Goal: Information Seeking & Learning: Learn about a topic

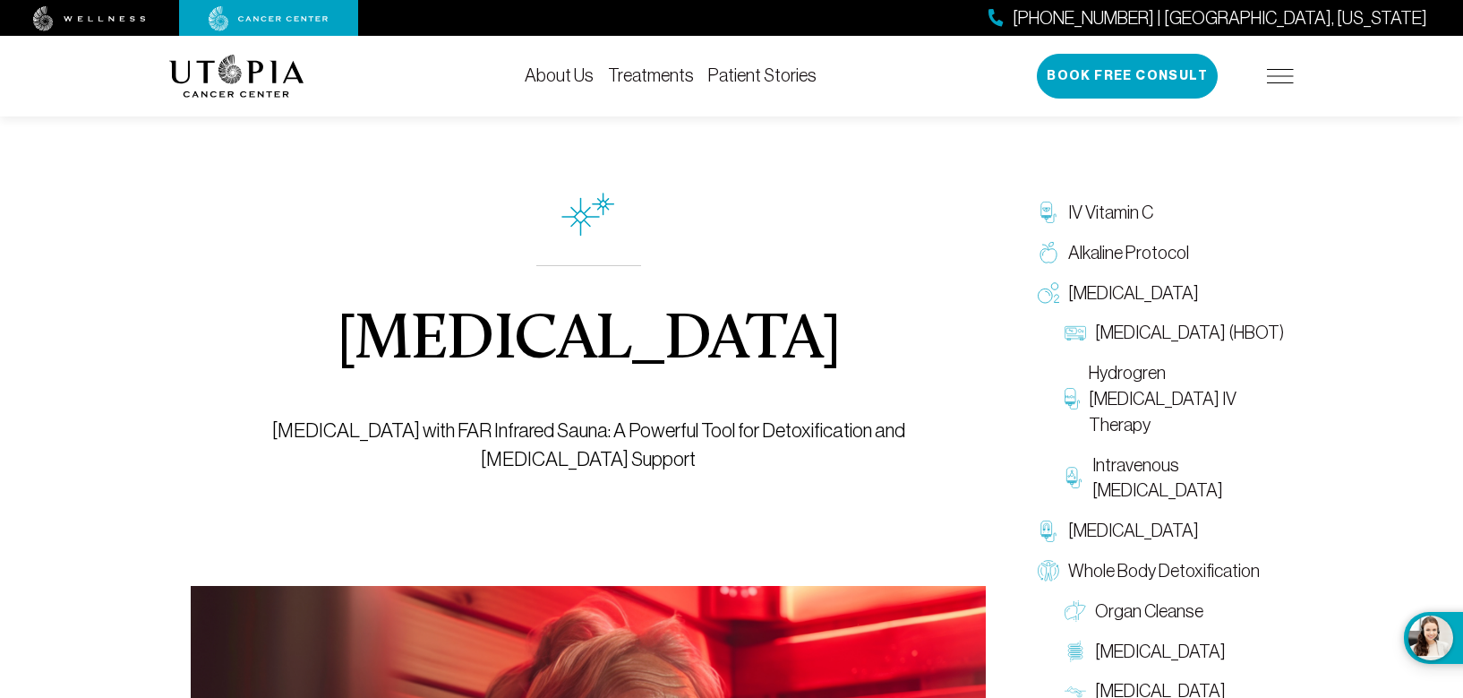
click at [658, 75] on link "Treatments" at bounding box center [651, 75] width 86 height 20
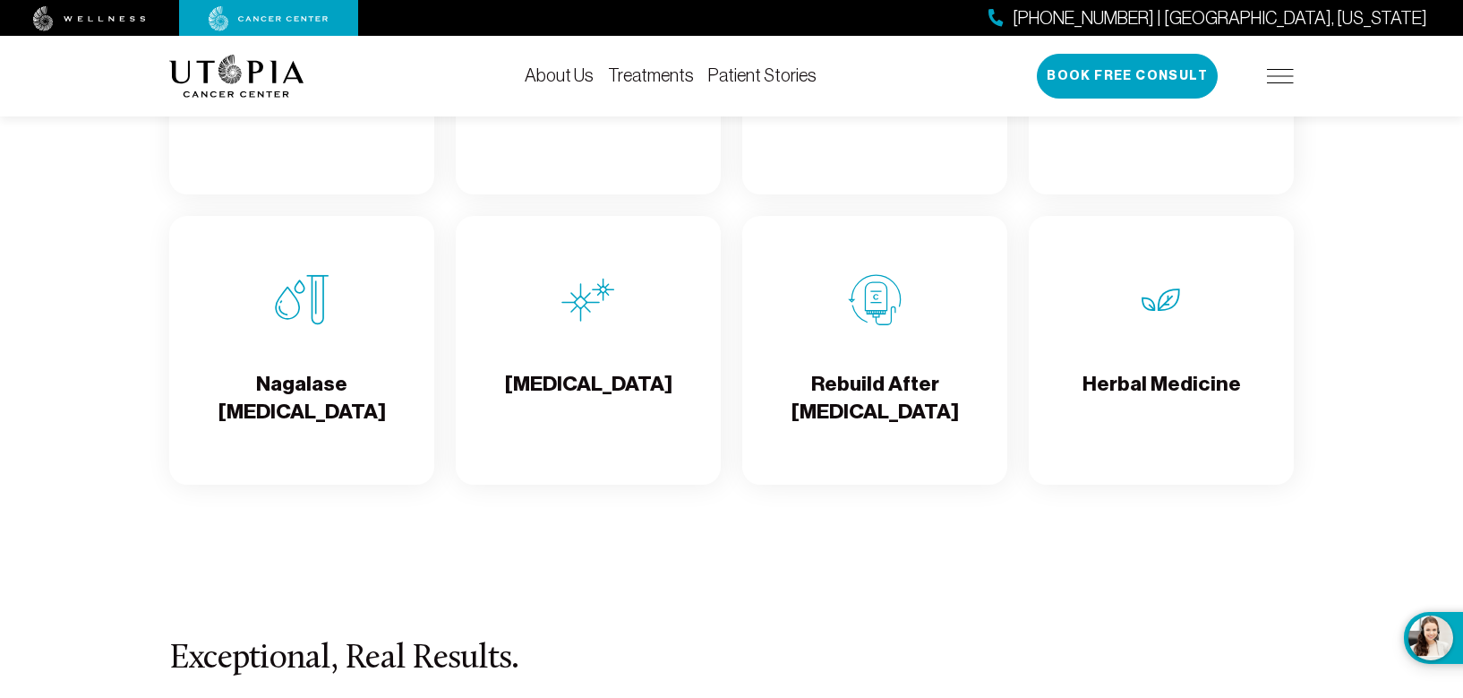
scroll to position [3193, 0]
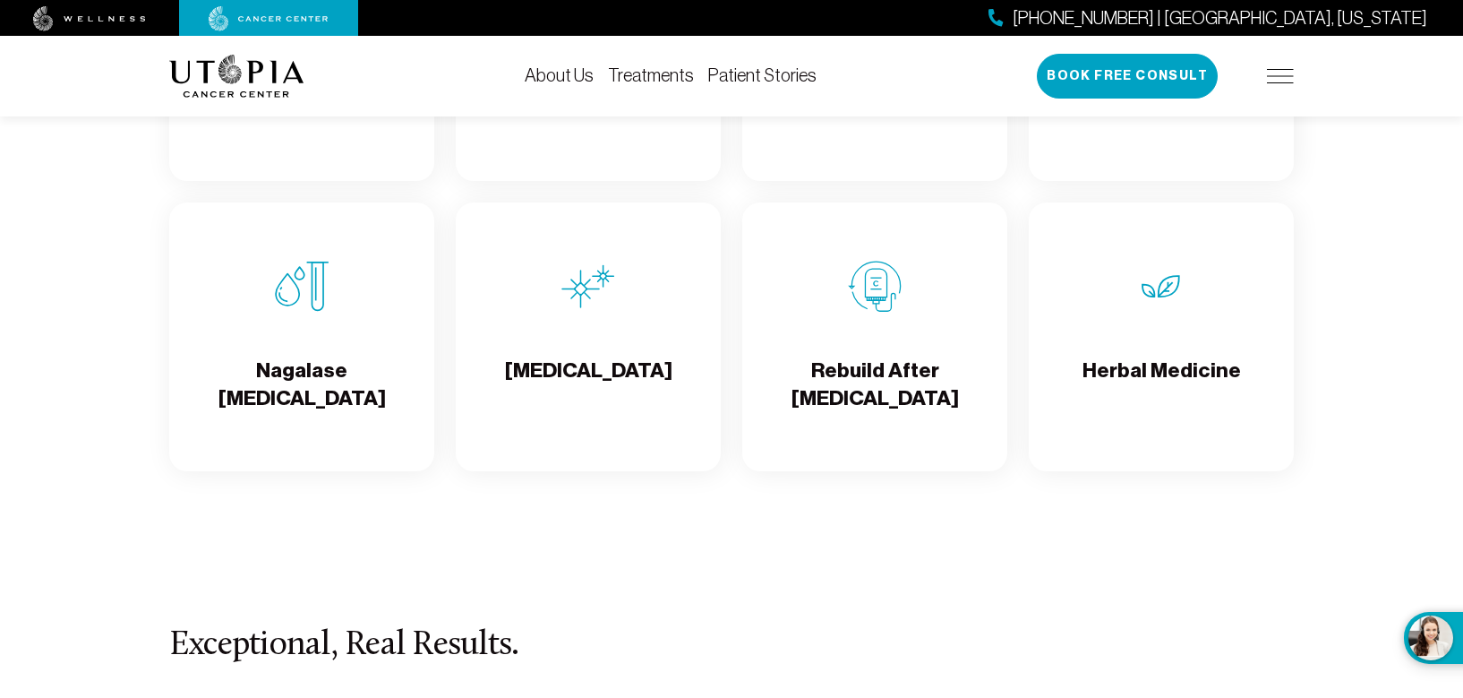
click at [576, 384] on h4 "[MEDICAL_DATA]" at bounding box center [588, 385] width 167 height 58
